Goal: Navigation & Orientation: Find specific page/section

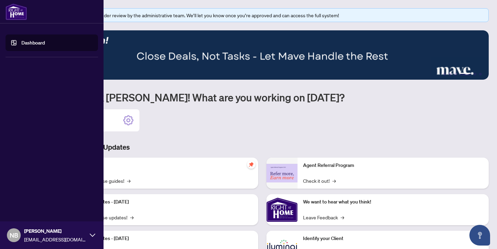
click at [21, 42] on link "Dashboard" at bounding box center [32, 43] width 23 height 6
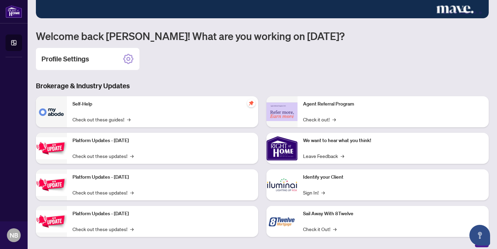
scroll to position [66, 0]
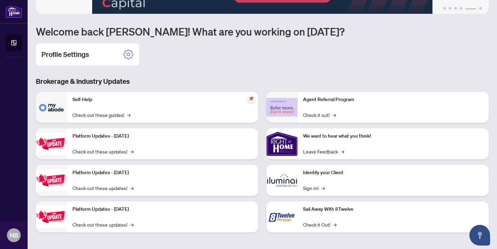
click at [320, 98] on p "Agent Referral Program" at bounding box center [393, 100] width 180 height 8
click at [320, 116] on link "Check it out! →" at bounding box center [319, 115] width 33 height 8
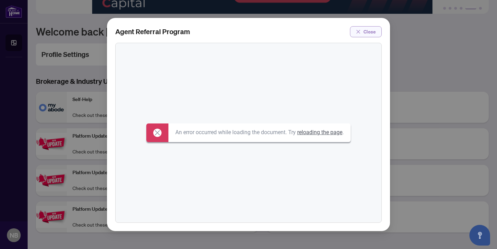
click at [369, 31] on span "Close" at bounding box center [370, 31] width 12 height 11
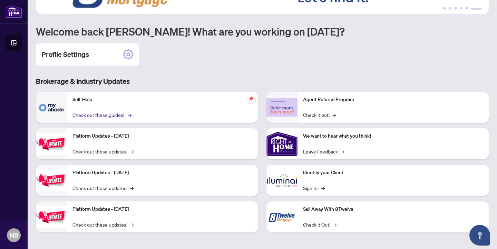
click at [115, 116] on link "Check out these guides! →" at bounding box center [102, 115] width 58 height 8
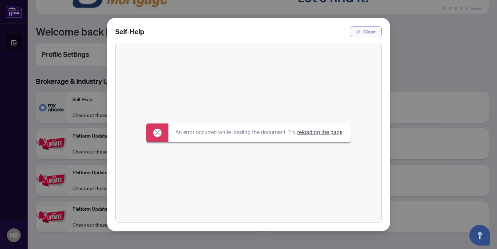
click at [373, 31] on span "Close" at bounding box center [370, 31] width 12 height 11
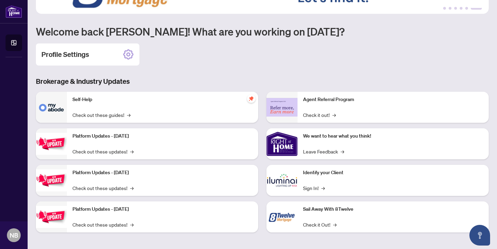
scroll to position [0, 0]
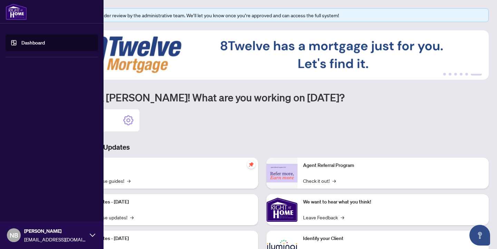
click at [21, 42] on link "Dashboard" at bounding box center [32, 43] width 23 height 6
click at [93, 234] on icon at bounding box center [93, 236] width 6 height 6
click at [52, 191] on button "Logout" at bounding box center [52, 195] width 93 height 12
